Goal: Task Accomplishment & Management: Use online tool/utility

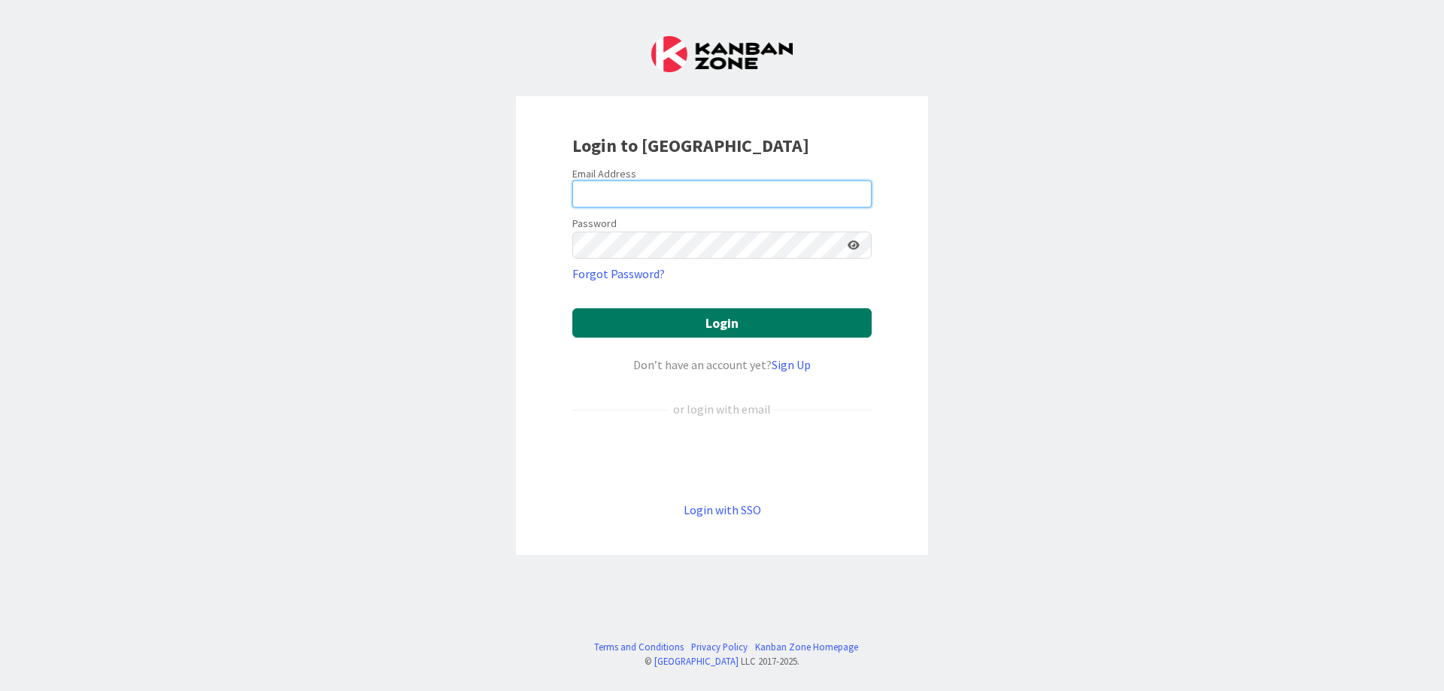
type input "[EMAIL_ADDRESS][DOMAIN_NAME]"
click at [707, 320] on button "Login" at bounding box center [721, 322] width 299 height 29
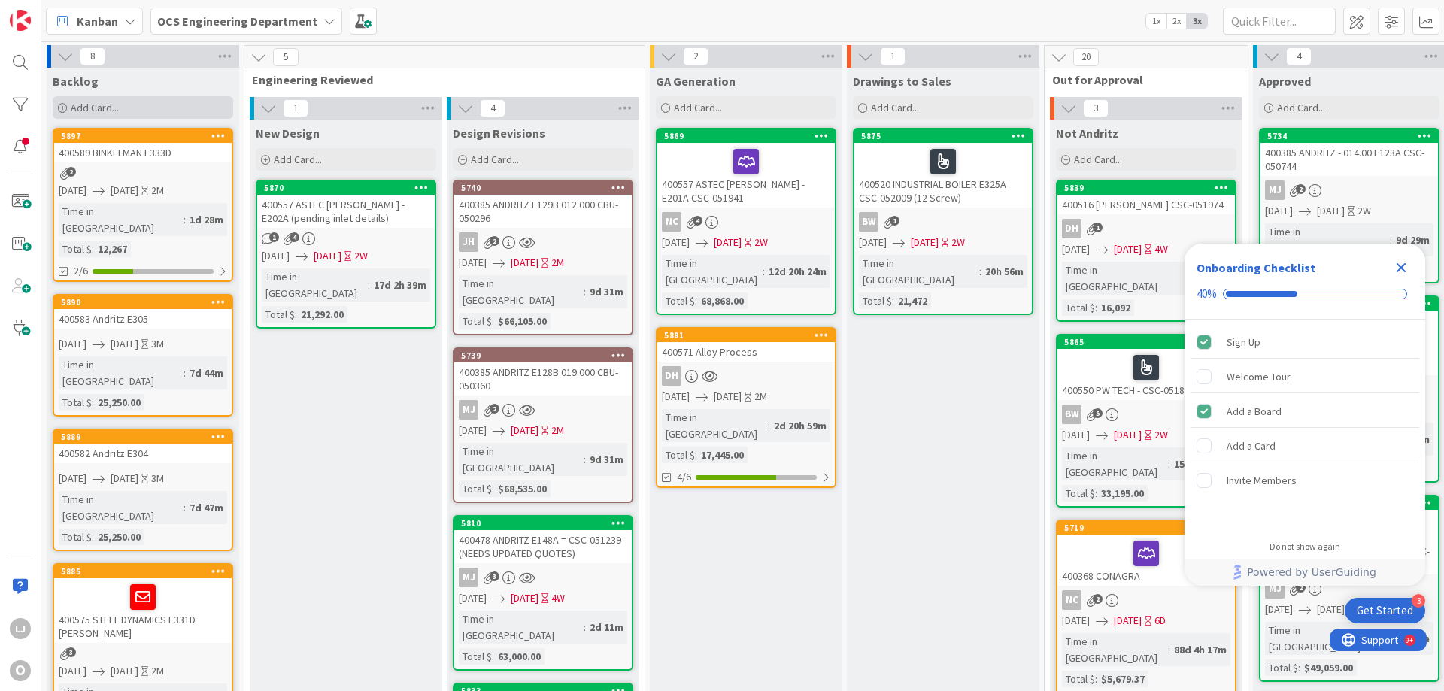
click at [83, 105] on span "Add Card..." at bounding box center [95, 108] width 48 height 14
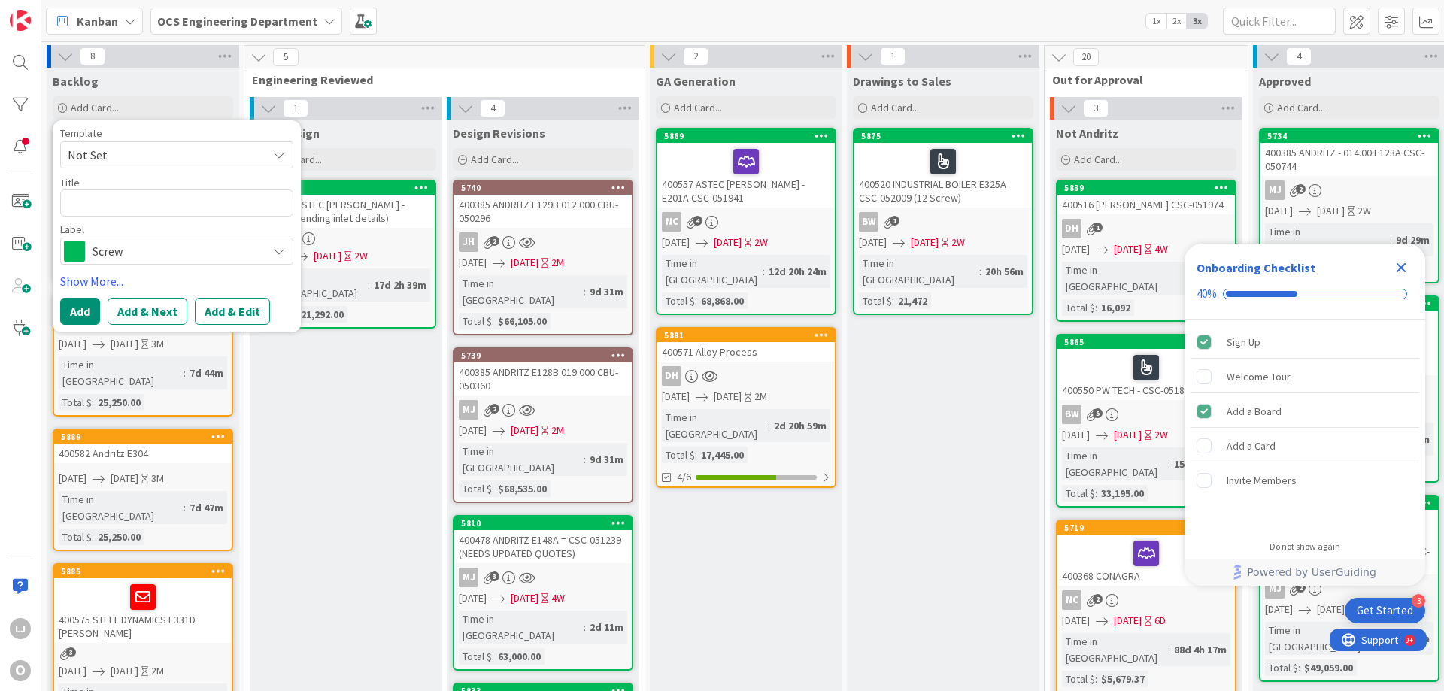
type textarea "x"
type textarea "4"
type textarea "x"
type textarea "40"
type textarea "x"
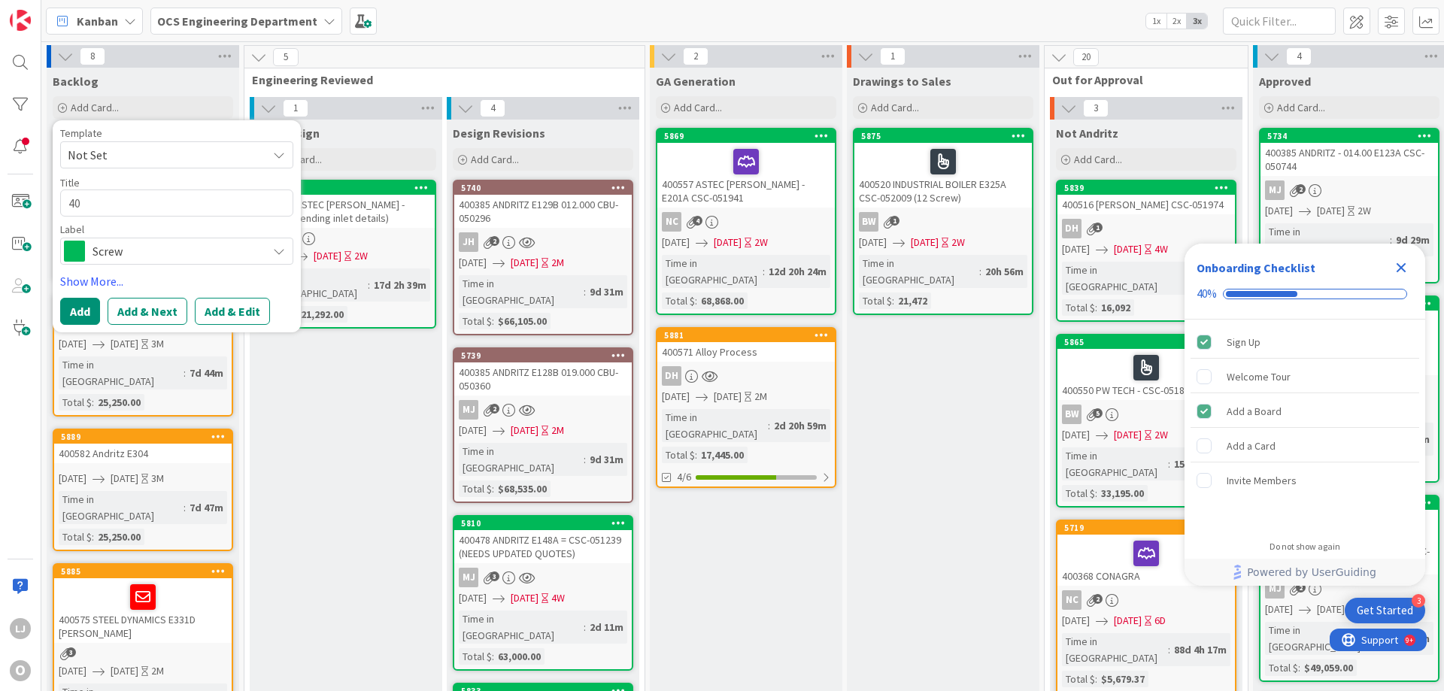
type textarea "400"
type textarea "x"
type textarea "4006"
type textarea "x"
type textarea "40060"
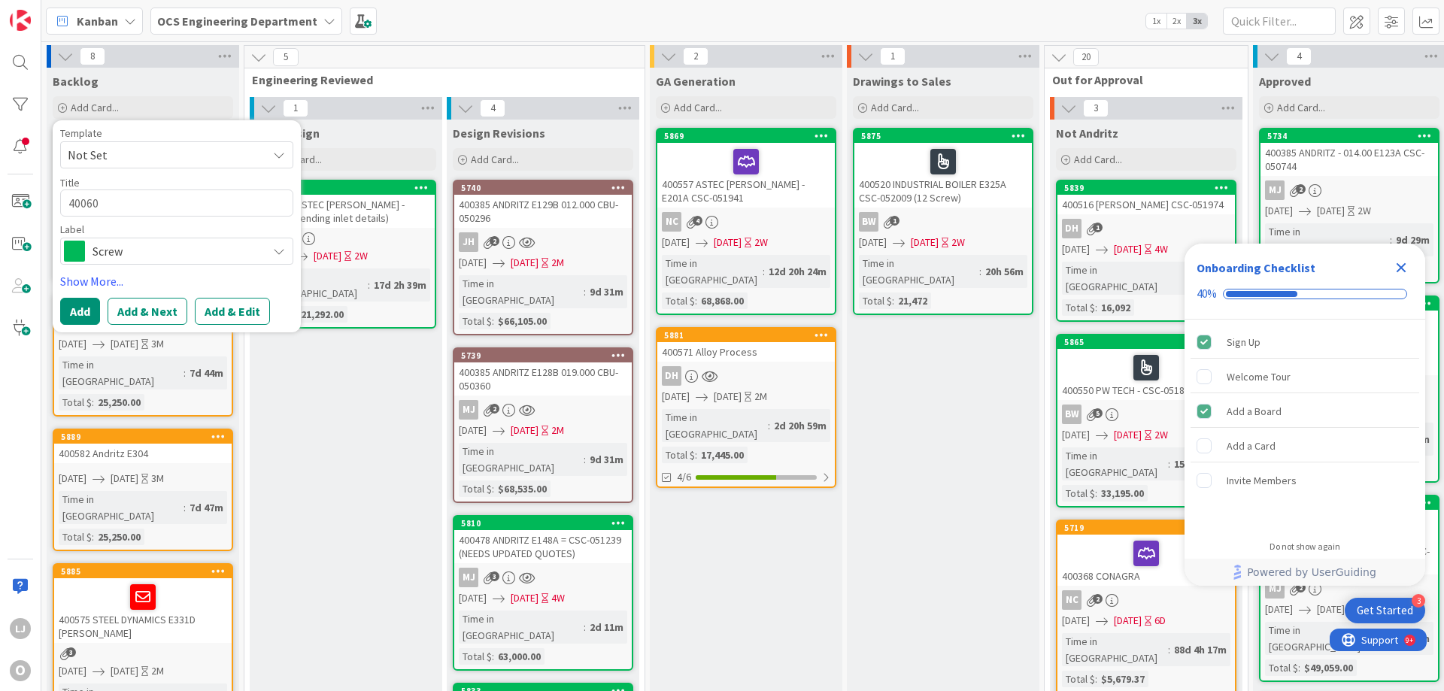
type textarea "x"
type textarea "400602"
type textarea "x"
type textarea "400602 A"
type textarea "x"
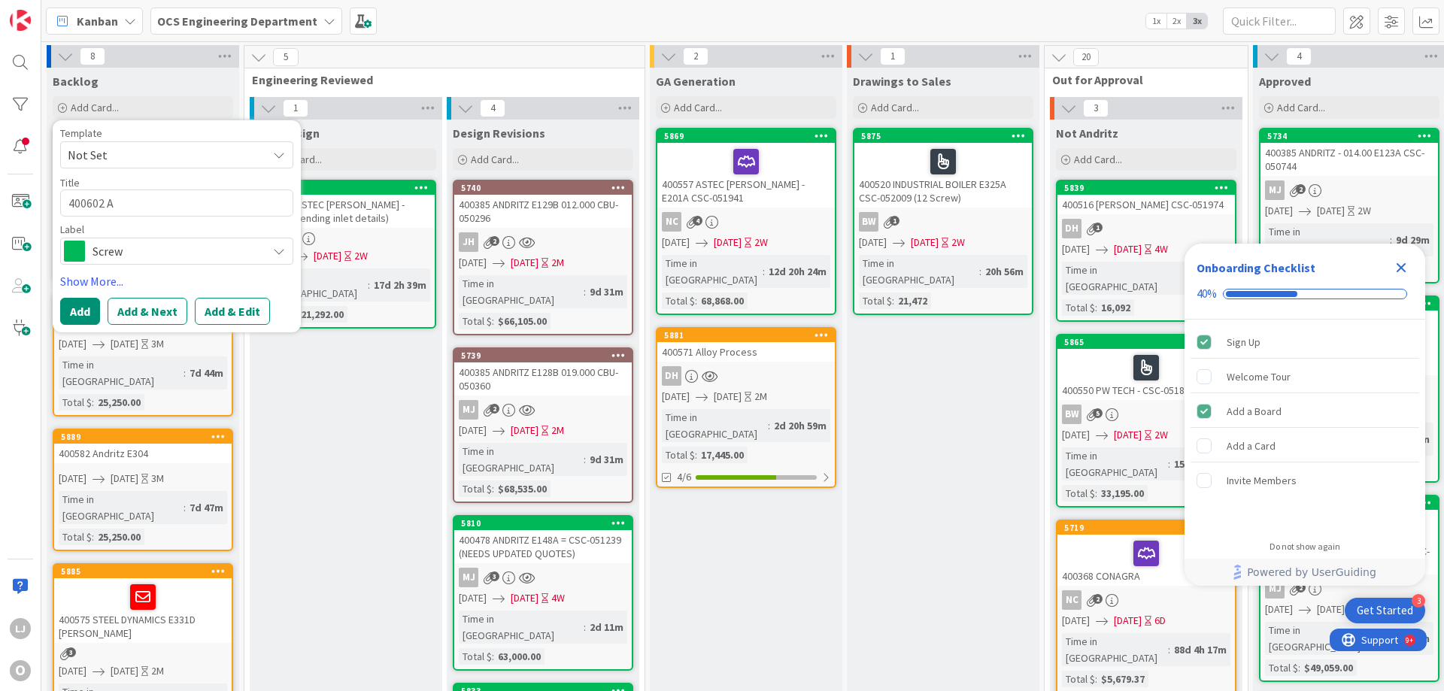
type textarea "400602 An"
type textarea "x"
type textarea "400602 And"
type textarea "x"
type textarea "400602 Andr"
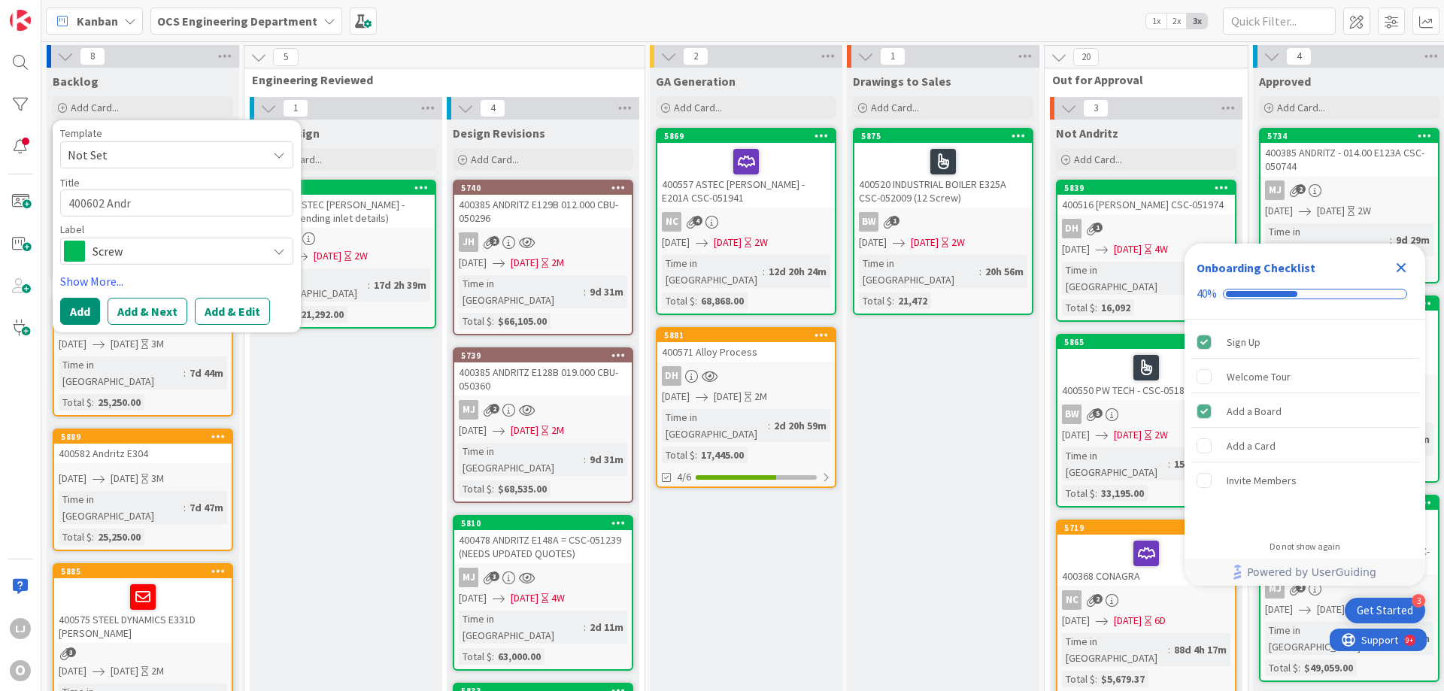
type textarea "x"
type textarea "400602 Andri"
type textarea "x"
type textarea "400602 Andrit"
type textarea "x"
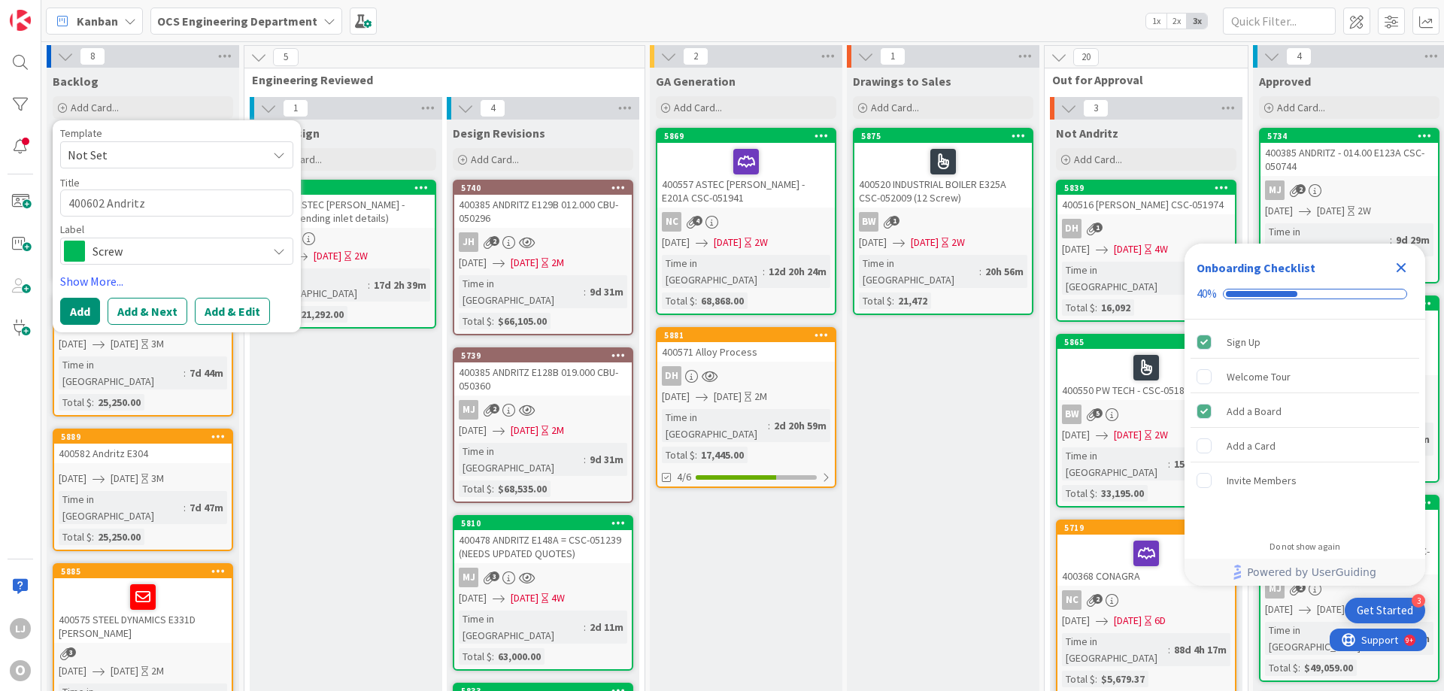
type textarea "400602 Andritz"
click at [280, 250] on icon at bounding box center [279, 251] width 12 height 12
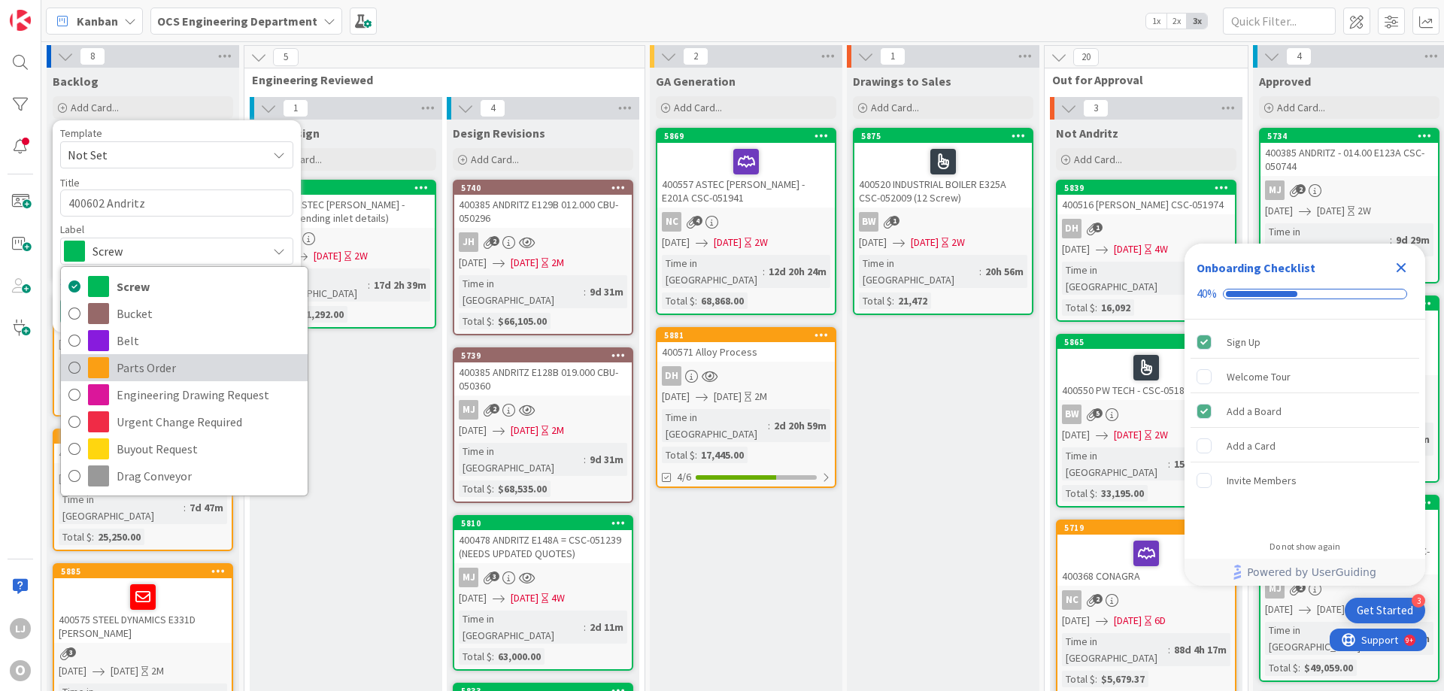
click at [151, 366] on span "Parts Order" at bounding box center [208, 367] width 183 height 23
type textarea "x"
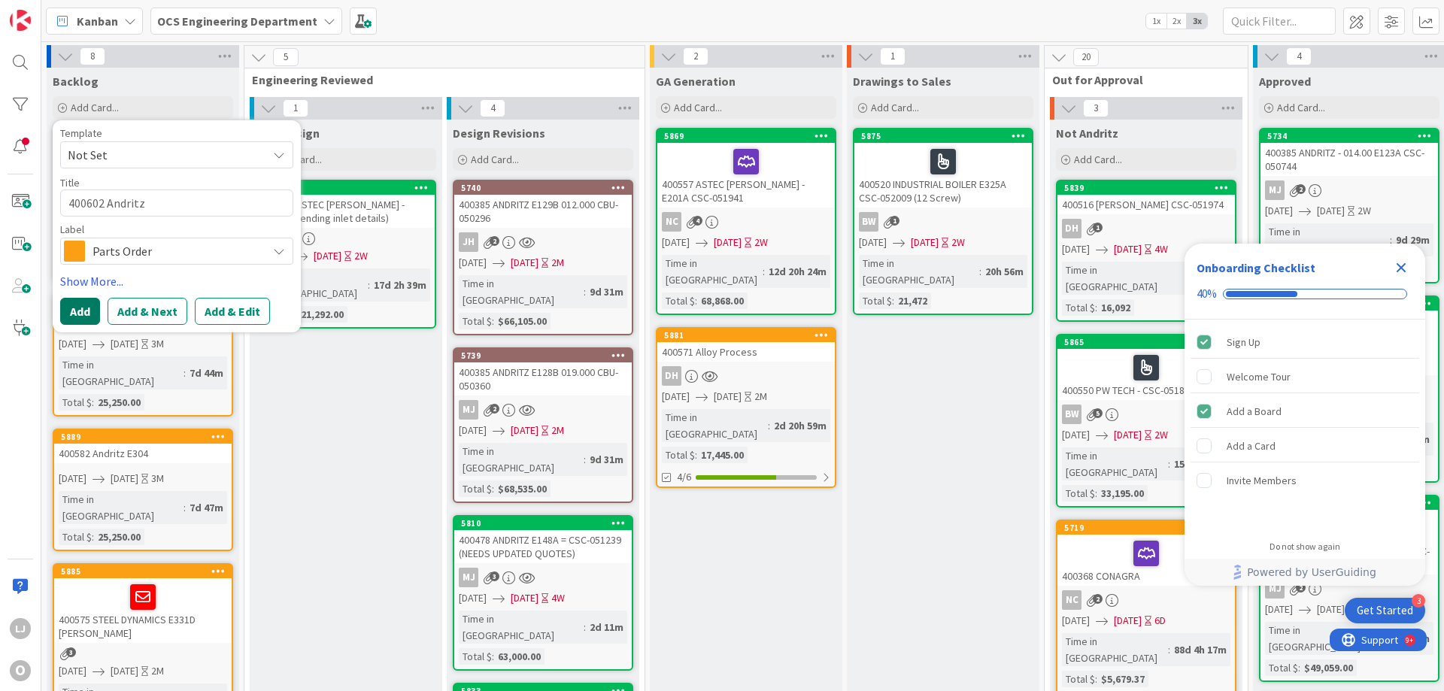
click at [85, 306] on button "Add" at bounding box center [80, 311] width 40 height 27
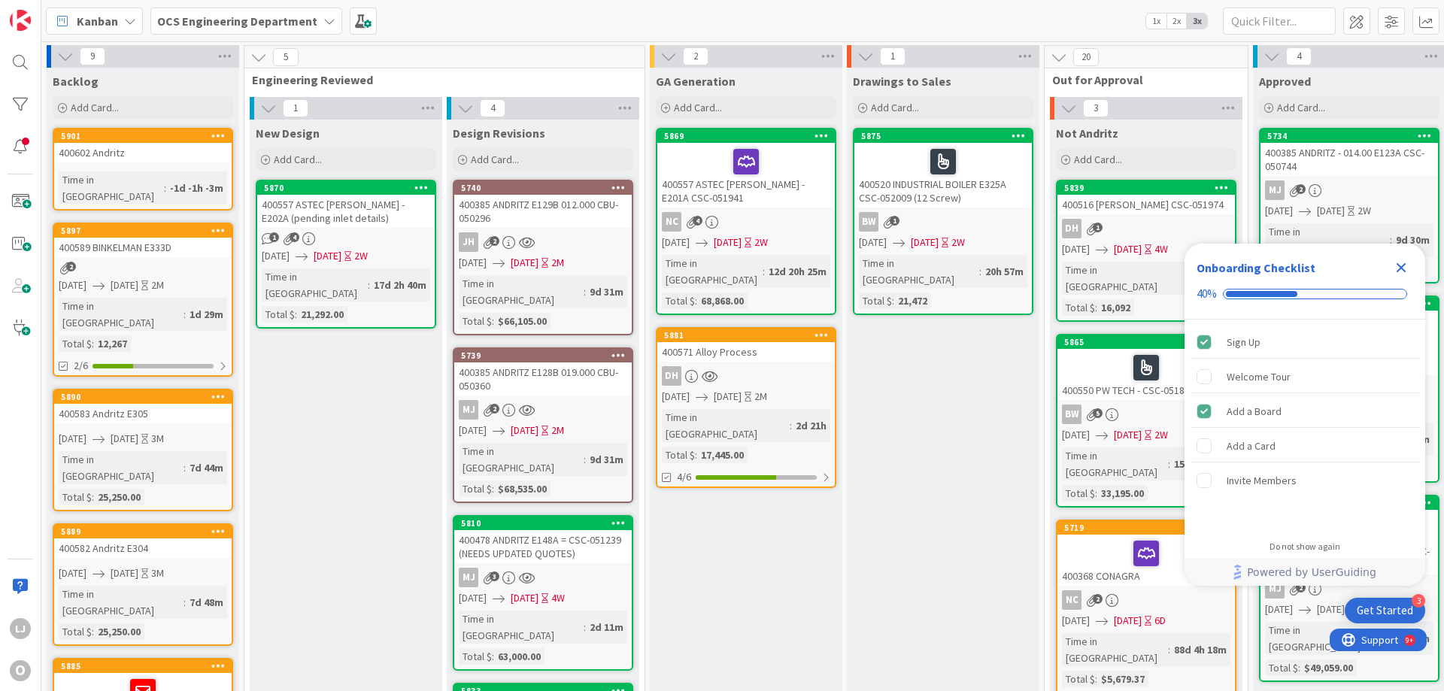
click at [129, 164] on link "5901 400602 Andritz Time in Column : -1d -1h -3m" at bounding box center [143, 169] width 180 height 83
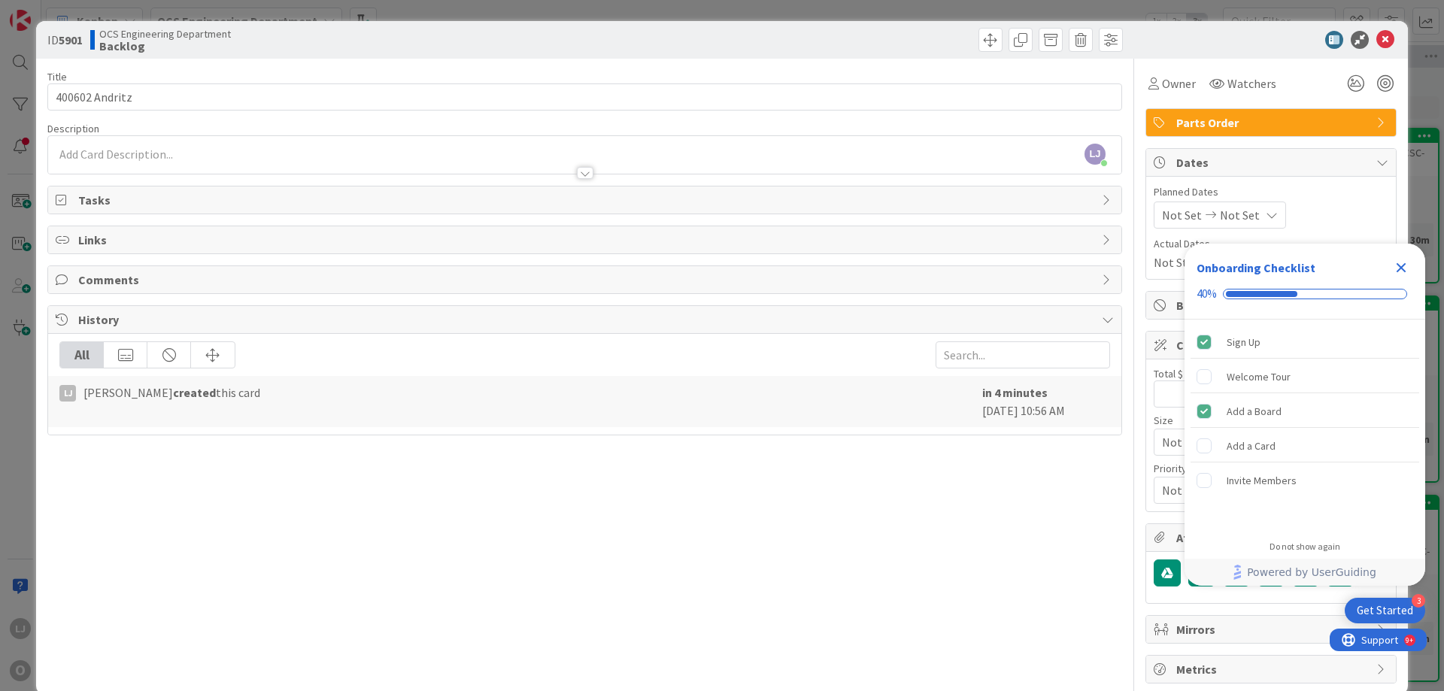
click at [1399, 265] on icon "Close Checklist" at bounding box center [1401, 268] width 10 height 10
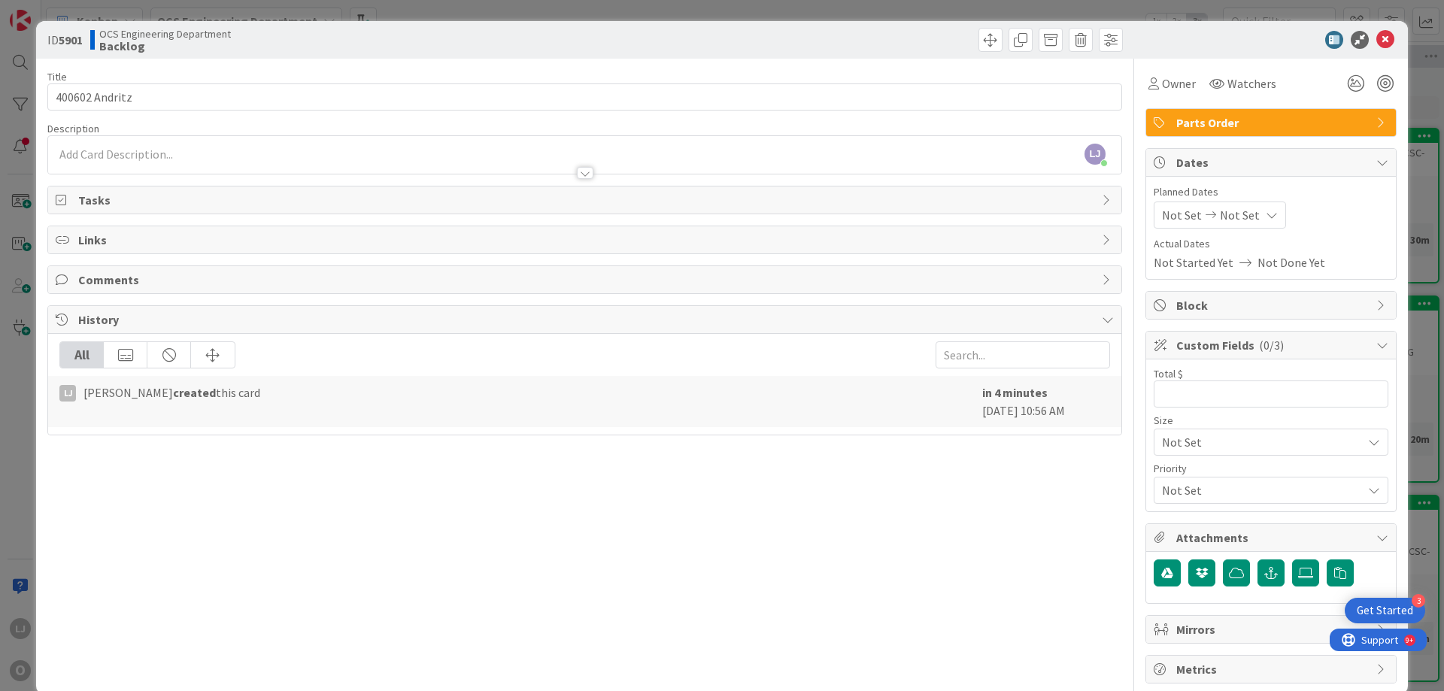
click at [1184, 211] on span "Not Set" at bounding box center [1182, 215] width 40 height 18
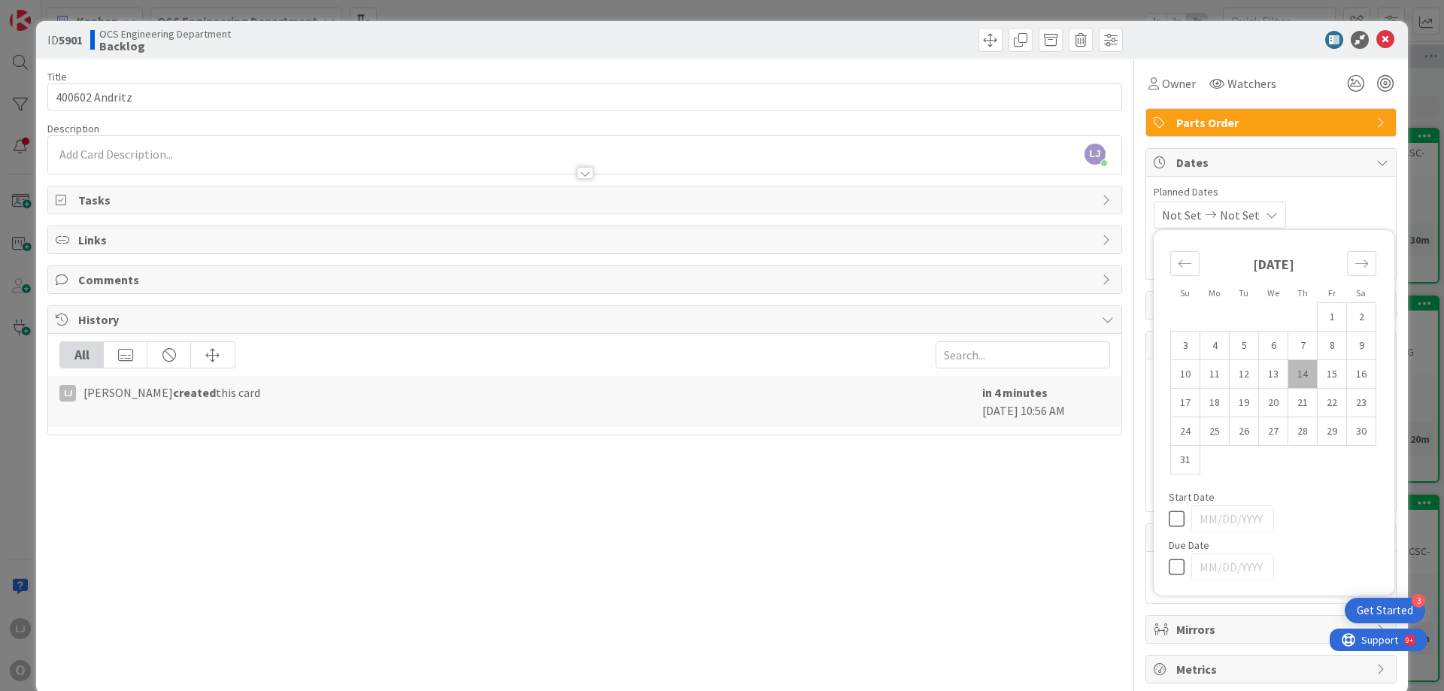
click at [1290, 373] on td "14" at bounding box center [1302, 374] width 29 height 29
type input "[DATE]"
click at [1274, 214] on icon at bounding box center [1268, 215] width 12 height 12
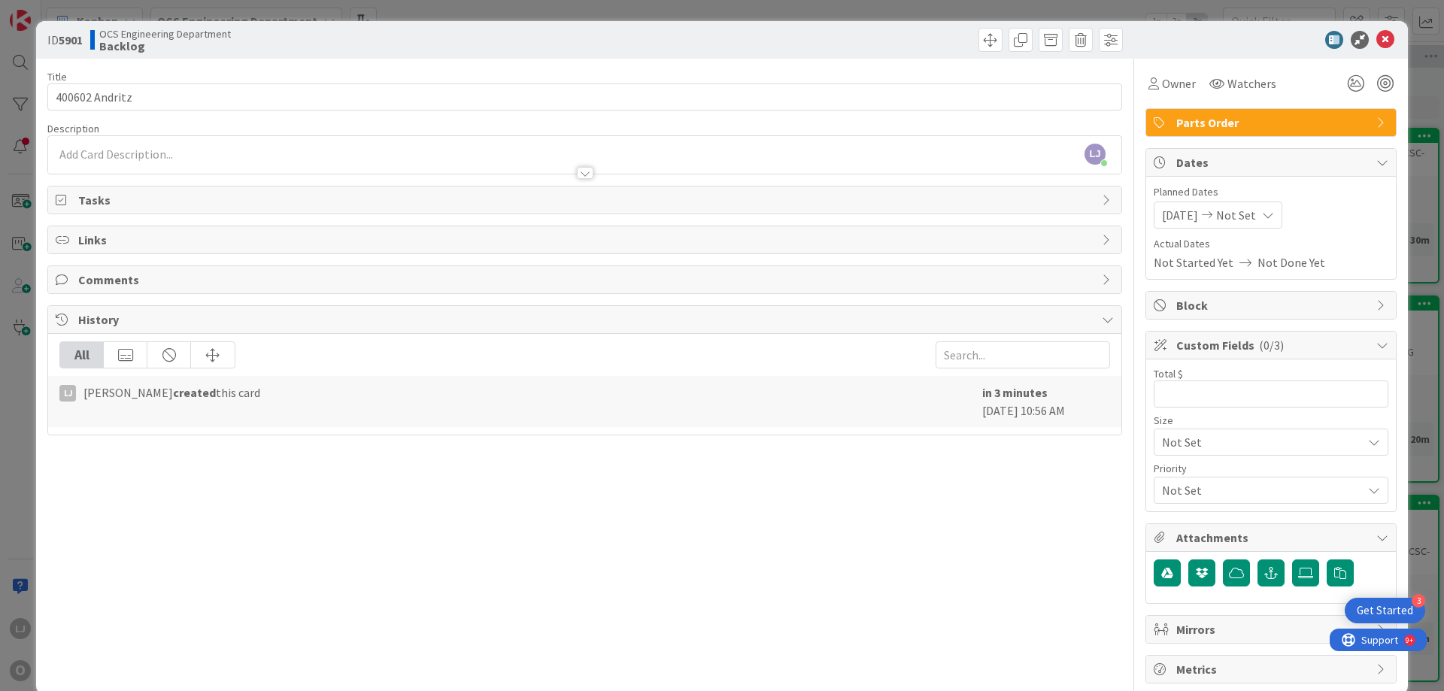
click at [1274, 215] on icon at bounding box center [1268, 215] width 12 height 12
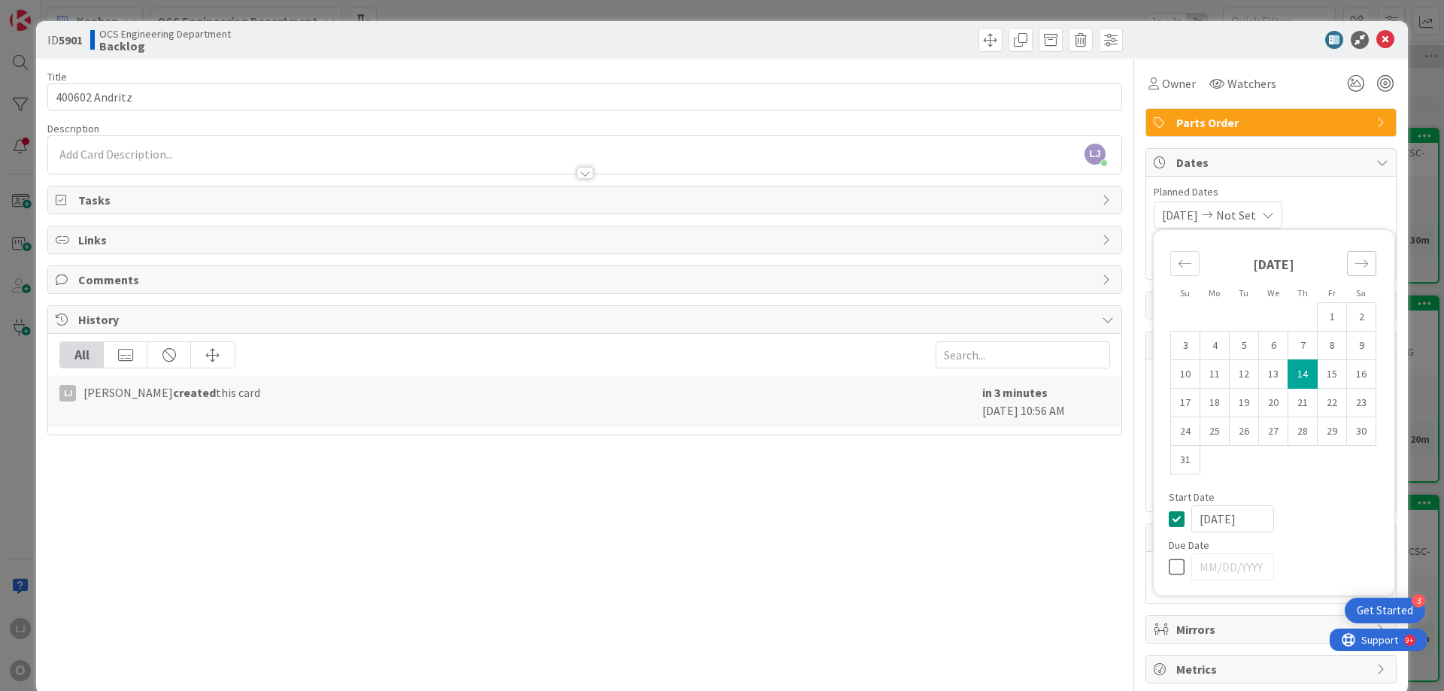
click at [1354, 263] on icon "Move forward to switch to the next month." at bounding box center [1361, 263] width 14 height 14
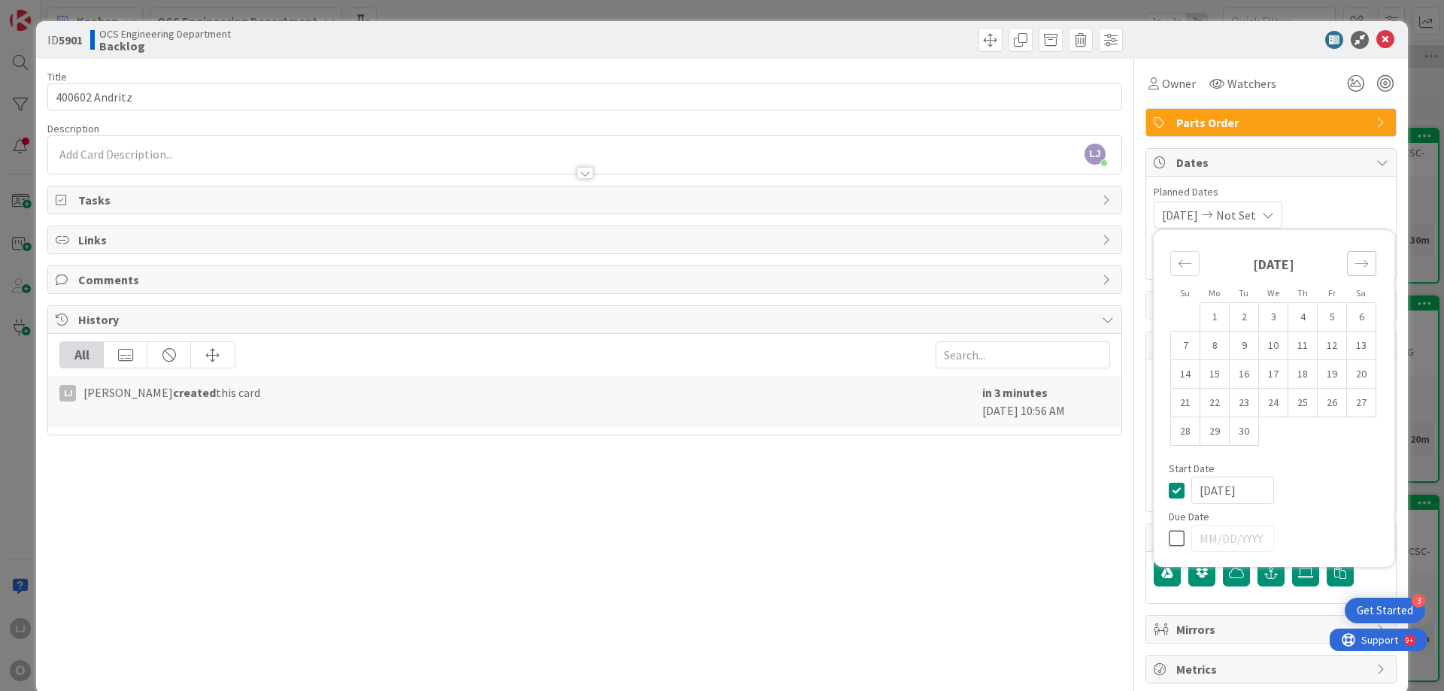
click at [1354, 263] on icon "Move forward to switch to the next month." at bounding box center [1361, 263] width 14 height 14
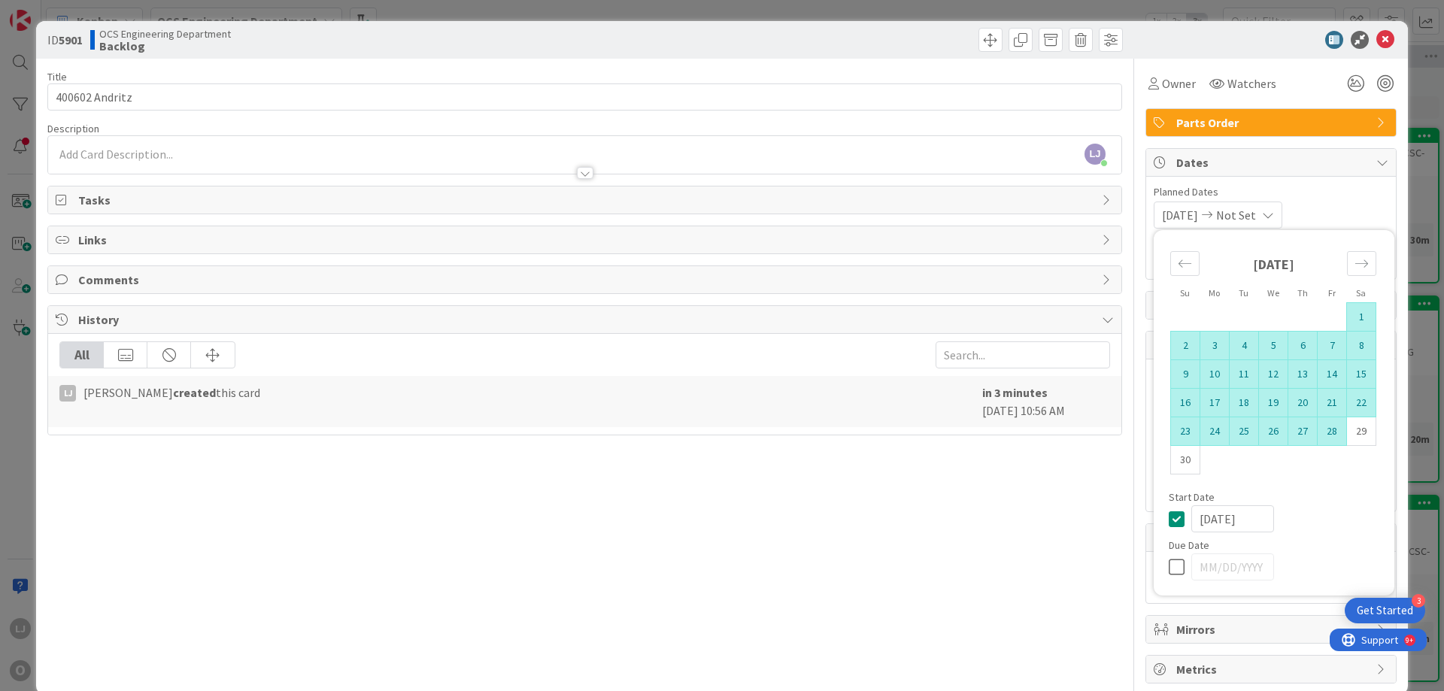
click at [1325, 427] on td "28" at bounding box center [1331, 431] width 29 height 29
type input "[DATE]"
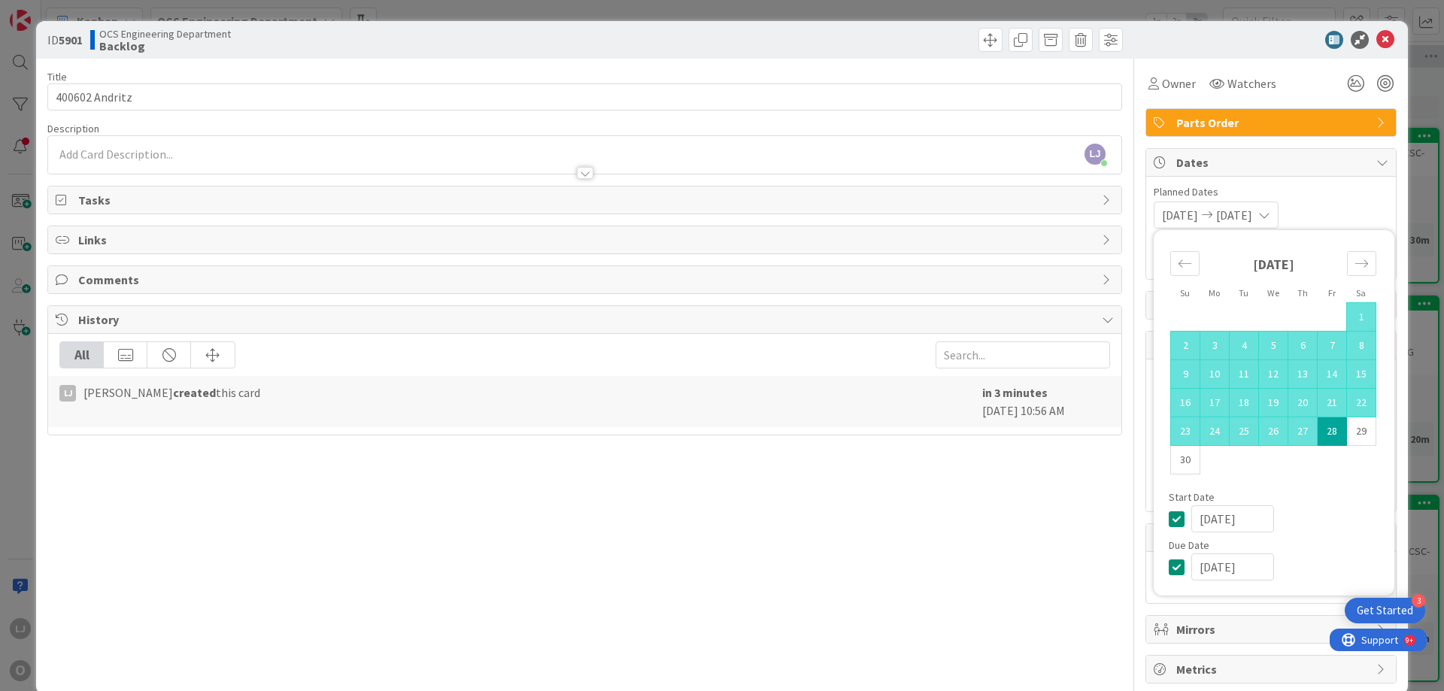
click at [1342, 204] on div "[DATE] [DATE] Su Mo Tu We Th Fr Sa [DATE] 1 2 3 4 5 6 7 8 9 10 11 12 13 14 15 1…" at bounding box center [1271, 215] width 235 height 27
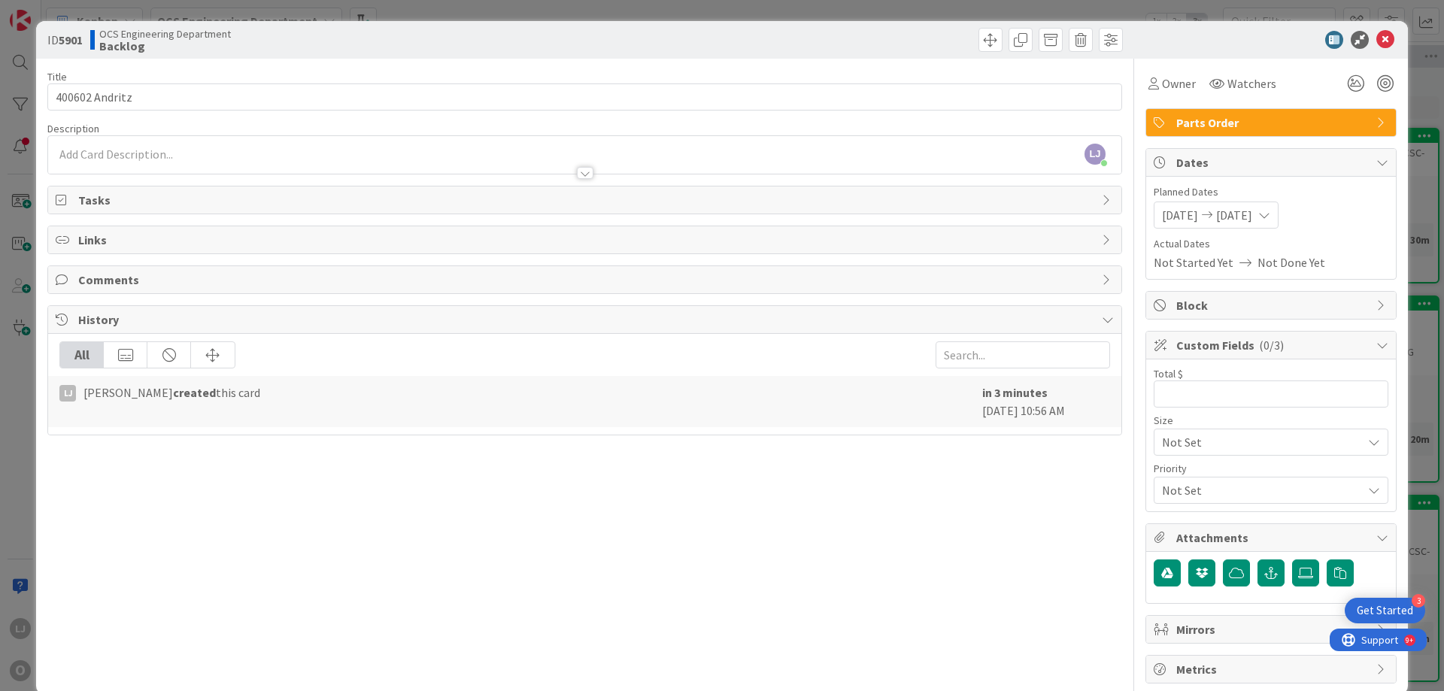
click at [1181, 368] on div "Total $ 0 / 32" at bounding box center [1271, 374] width 235 height 14
click at [1160, 390] on input "text" at bounding box center [1271, 393] width 235 height 27
type input "254,860.00"
click at [1376, 36] on icon at bounding box center [1385, 40] width 18 height 18
